Goal: Task Accomplishment & Management: Use online tool/utility

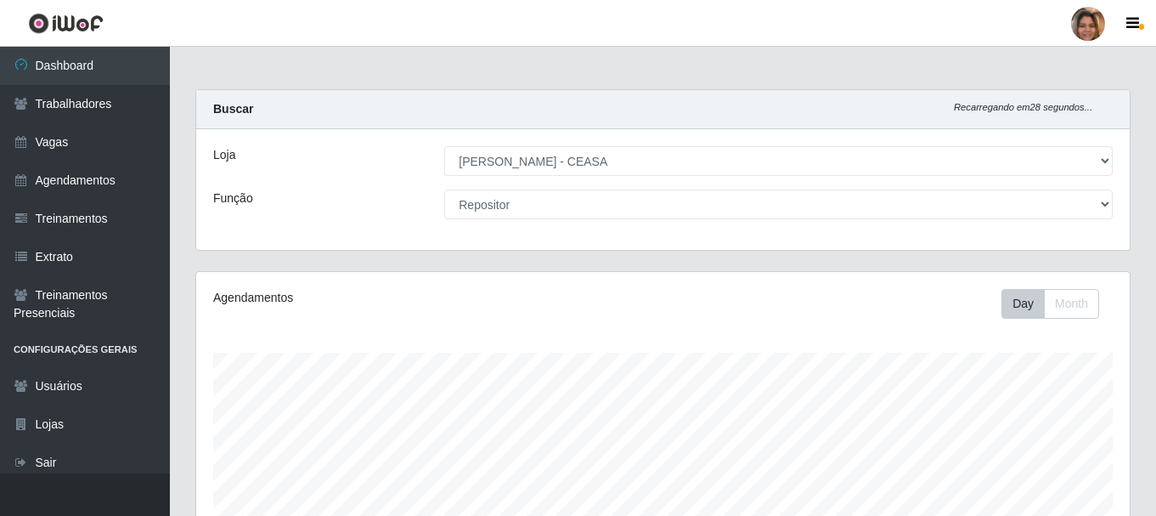
select select "474"
select select "24"
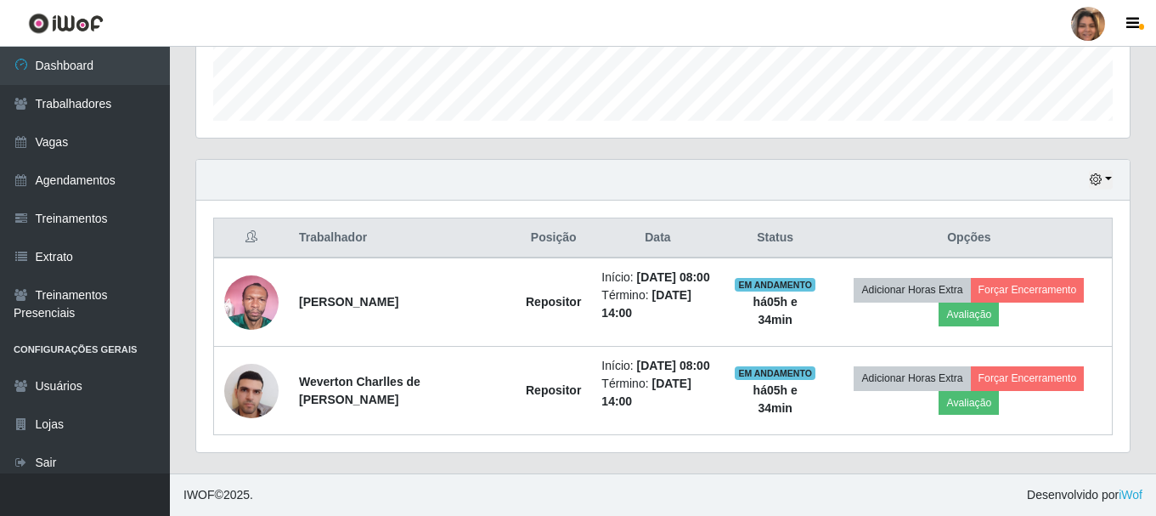
scroll to position [352, 933]
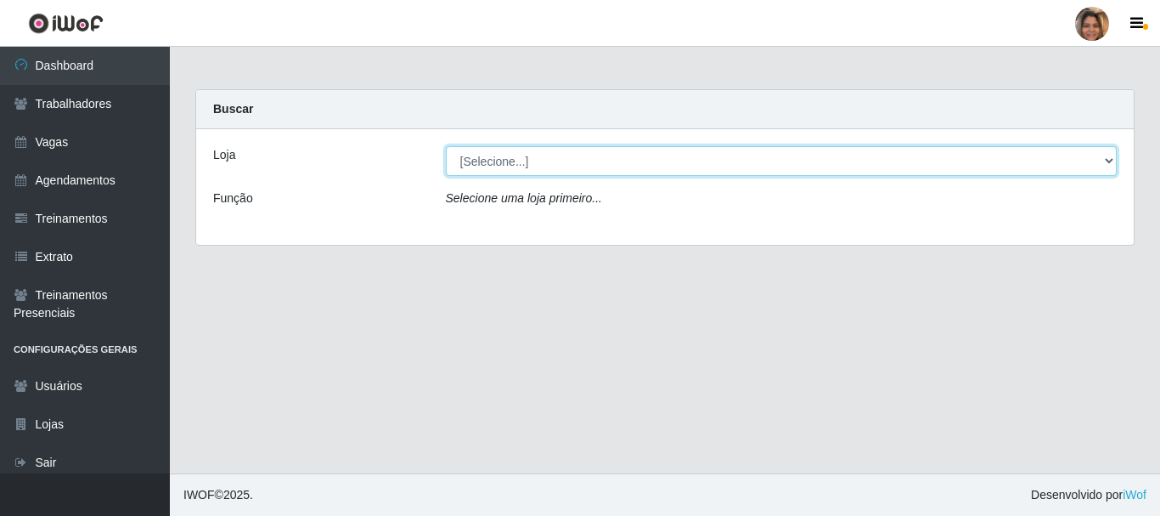
click at [1108, 162] on select "[Selecione...] Mar Vermelho - CEASA Mar Vermelho - Centro de Distribuição" at bounding box center [782, 161] width 672 height 30
select select "474"
click at [446, 146] on select "[Selecione...] Mar Vermelho - CEASA Mar Vermelho - Centro de Distribuição" at bounding box center [782, 161] width 672 height 30
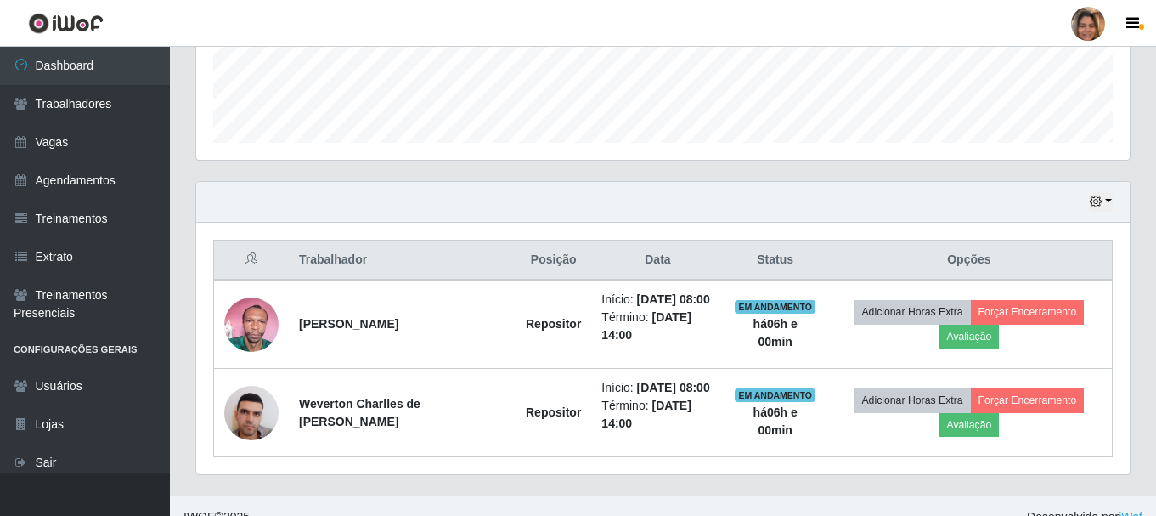
scroll to position [487, 0]
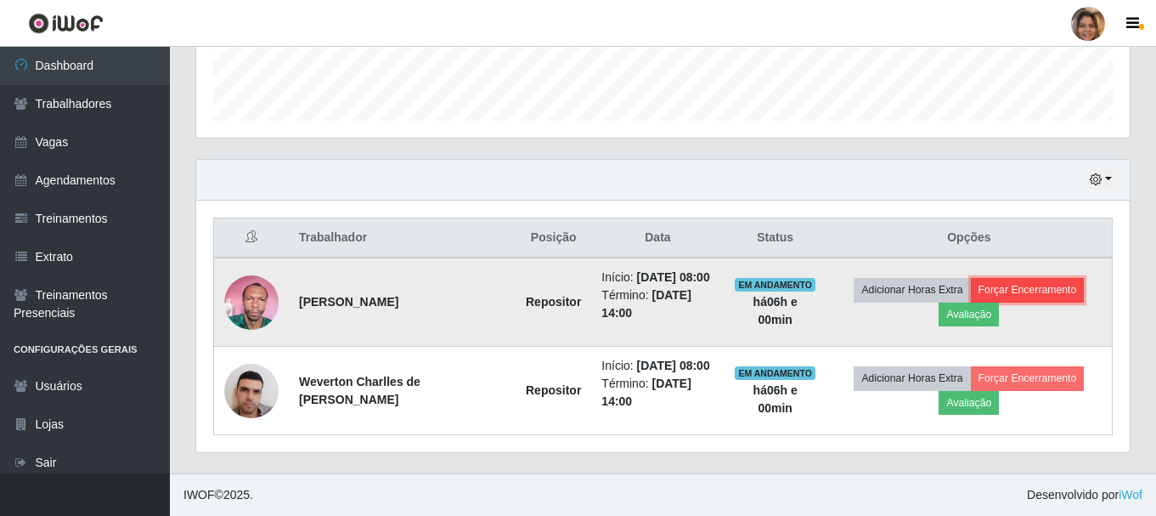
click at [1025, 291] on button "Forçar Encerramento" at bounding box center [1028, 290] width 114 height 24
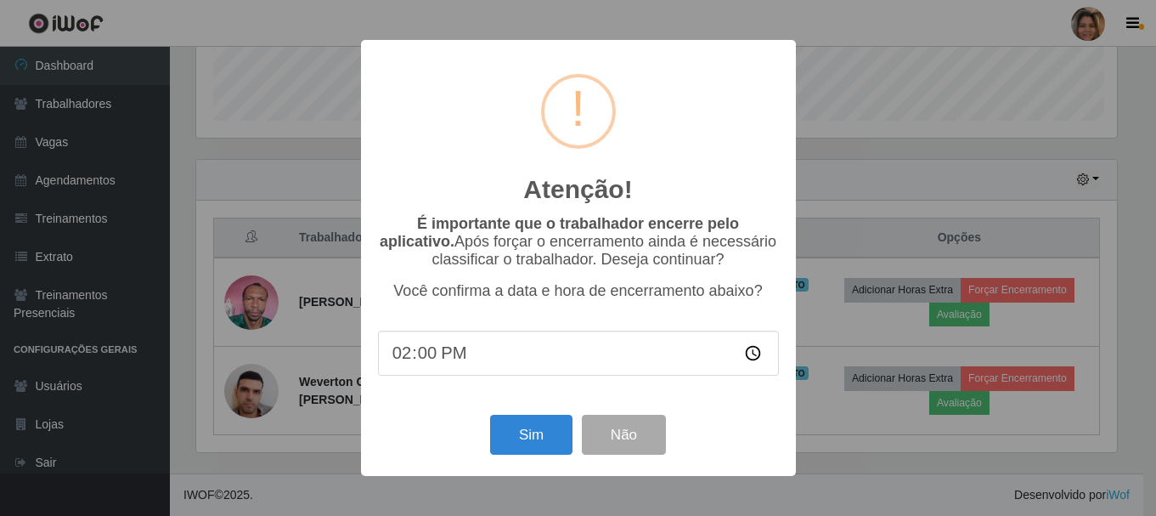
scroll to position [352, 925]
click at [513, 440] on button "Sim" at bounding box center [533, 434] width 82 height 40
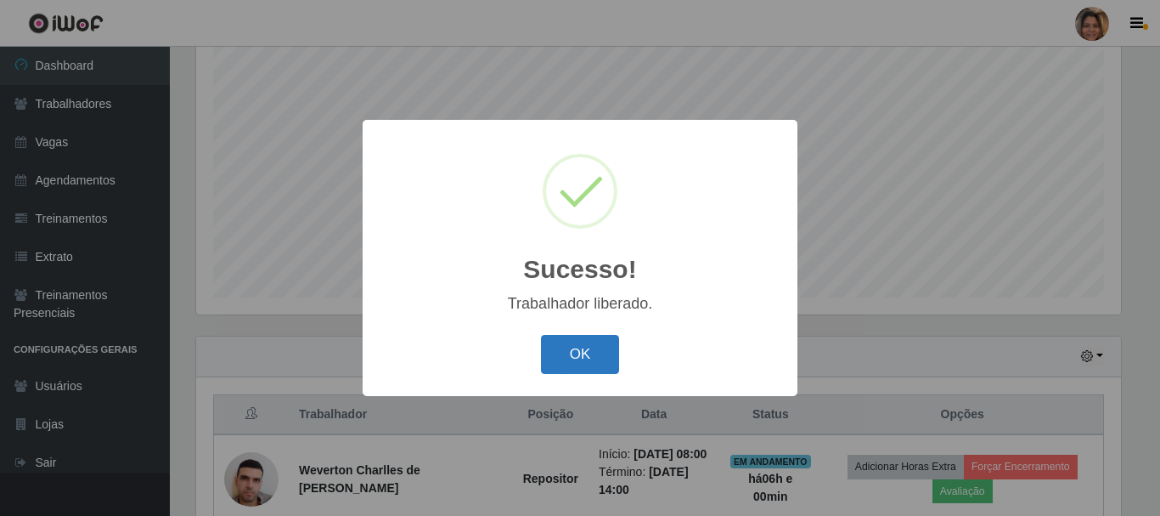
click at [591, 353] on button "OK" at bounding box center [580, 355] width 79 height 40
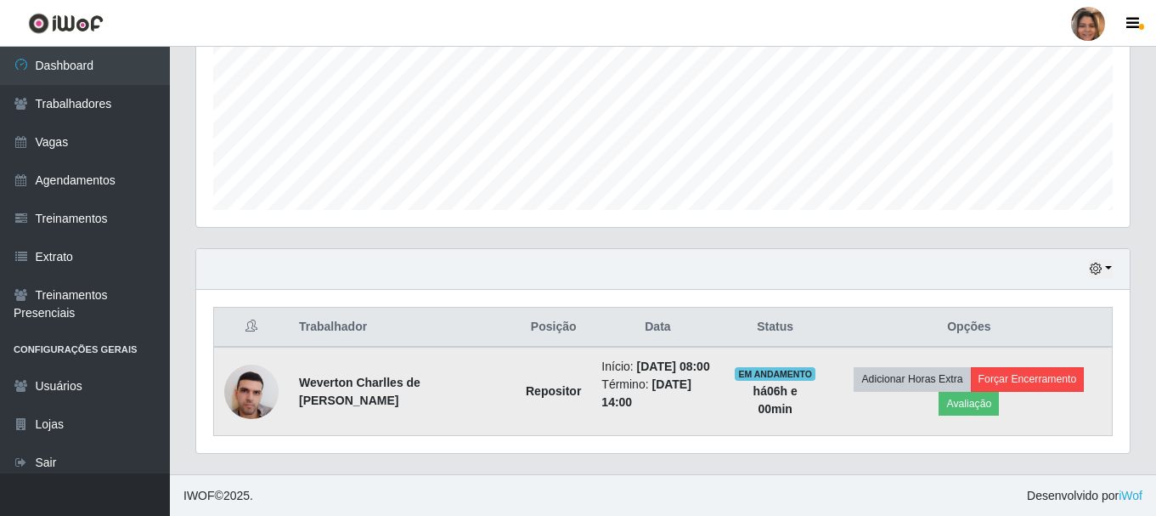
scroll to position [398, 0]
click at [1039, 381] on button "Forçar Encerramento" at bounding box center [1028, 378] width 114 height 24
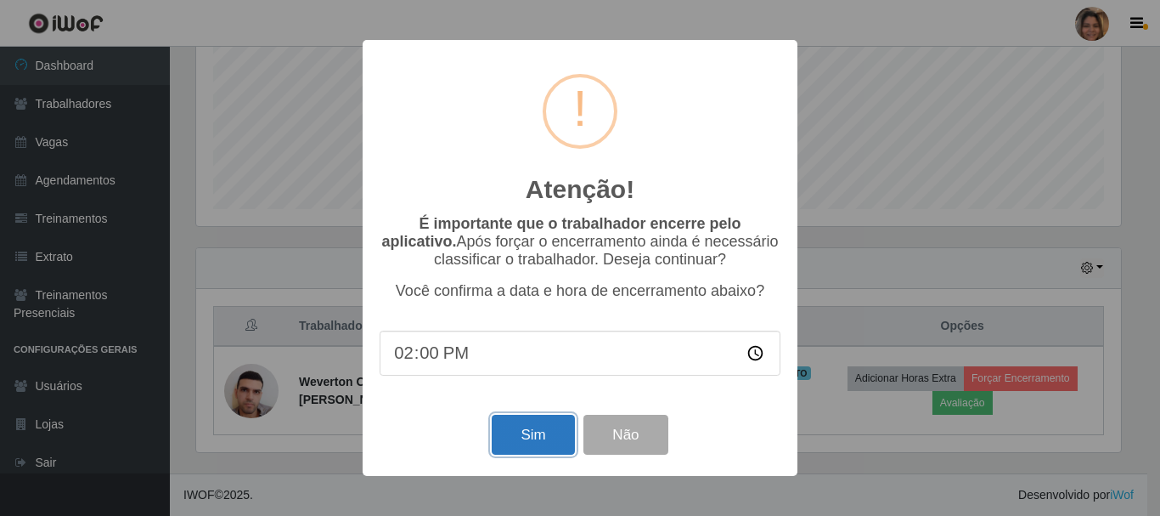
click at [556, 429] on button "Sim" at bounding box center [533, 434] width 82 height 40
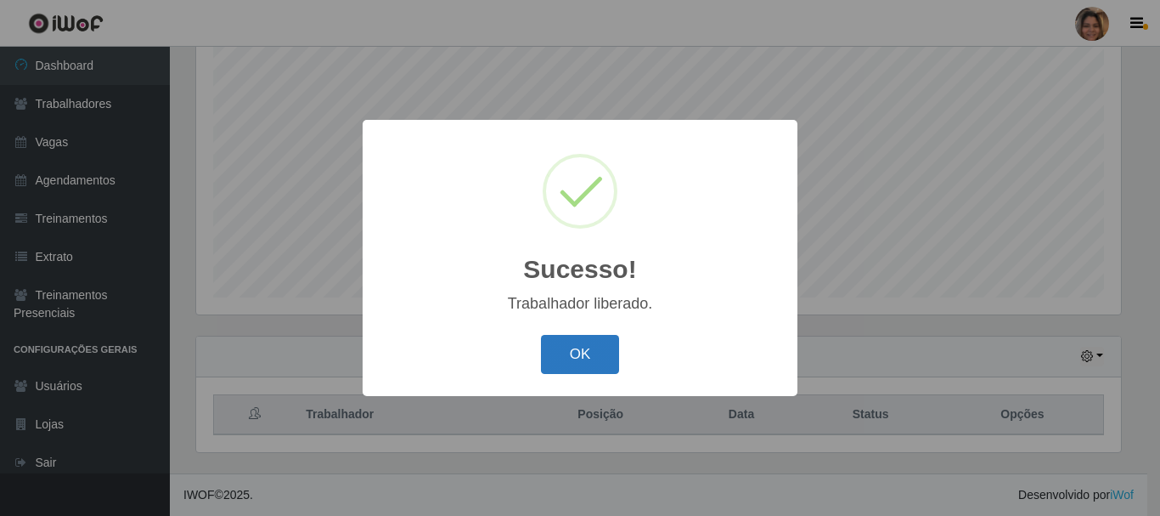
click at [559, 361] on button "OK" at bounding box center [580, 355] width 79 height 40
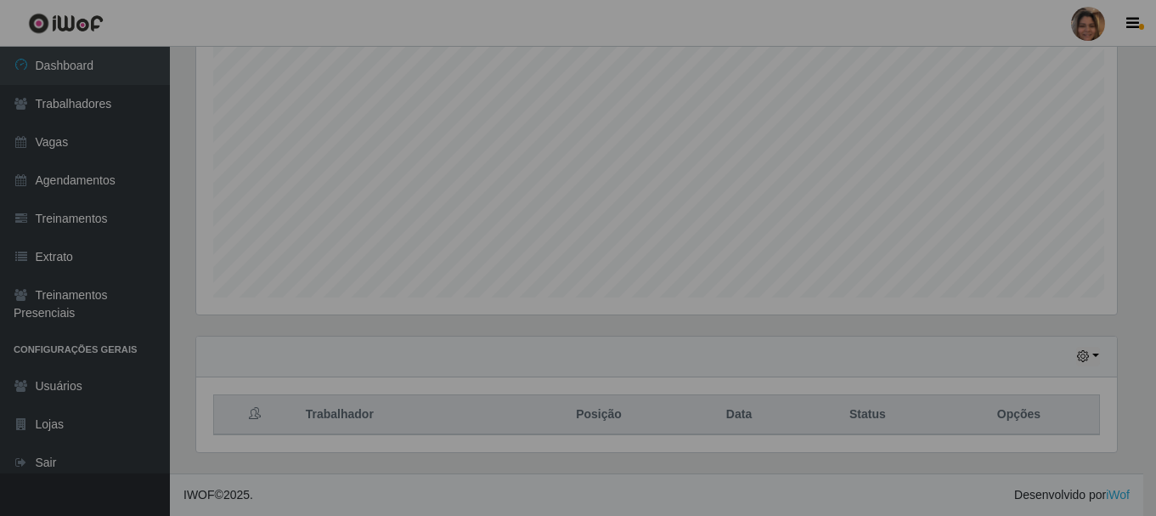
scroll to position [352, 933]
